Goal: Browse casually: Explore the website without a specific task or goal

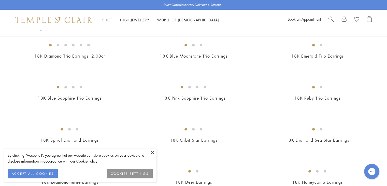
scroll to position [254, 0]
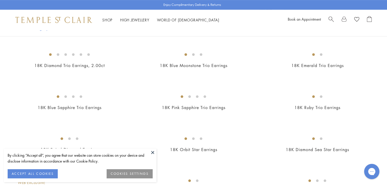
click at [0, 0] on img at bounding box center [0, 0] width 0 height 0
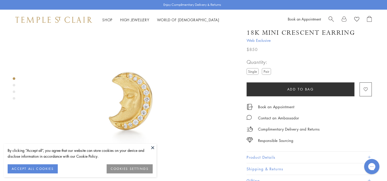
scroll to position [42, 0]
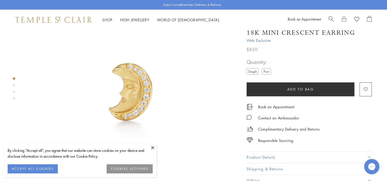
click at [151, 146] on button at bounding box center [153, 148] width 8 height 8
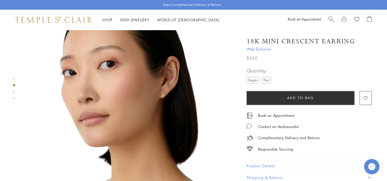
scroll to position [254, 0]
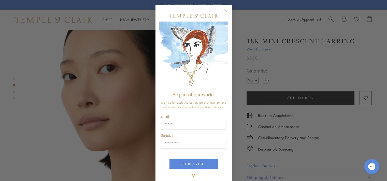
click at [224, 12] on circle "Close dialog" at bounding box center [225, 11] width 6 height 6
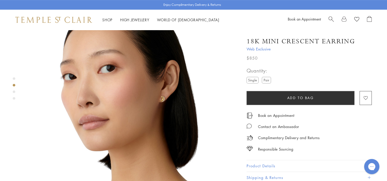
click at [150, 94] on img at bounding box center [132, 104] width 214 height 214
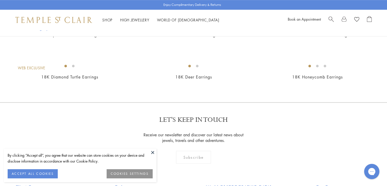
scroll to position [381, 0]
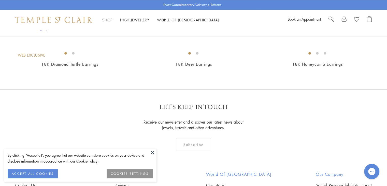
click at [0, 0] on img at bounding box center [0, 0] width 0 height 0
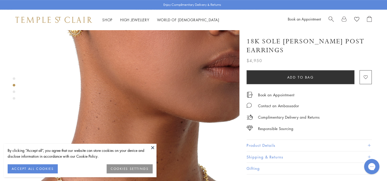
scroll to position [169, 0]
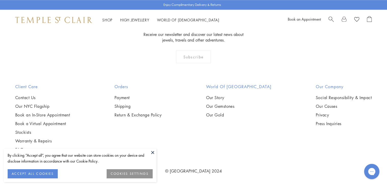
scroll to position [1286, 0]
